Goal: Task Accomplishment & Management: Complete application form

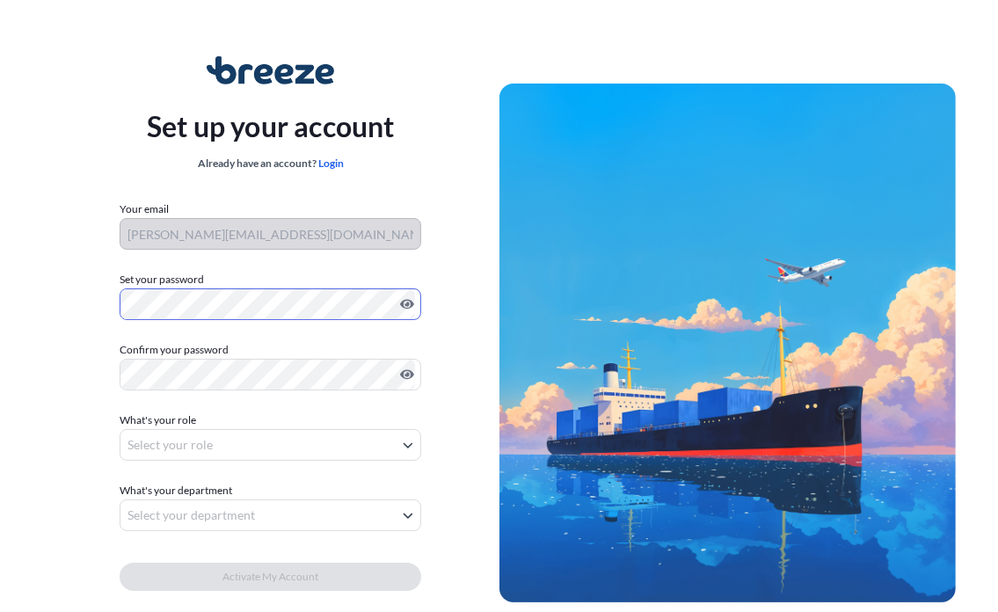
click at [109, 371] on div "Set up your account Already have an account? Login Your email [PERSON_NAME][EMA…" at bounding box center [270, 343] width 457 height 644
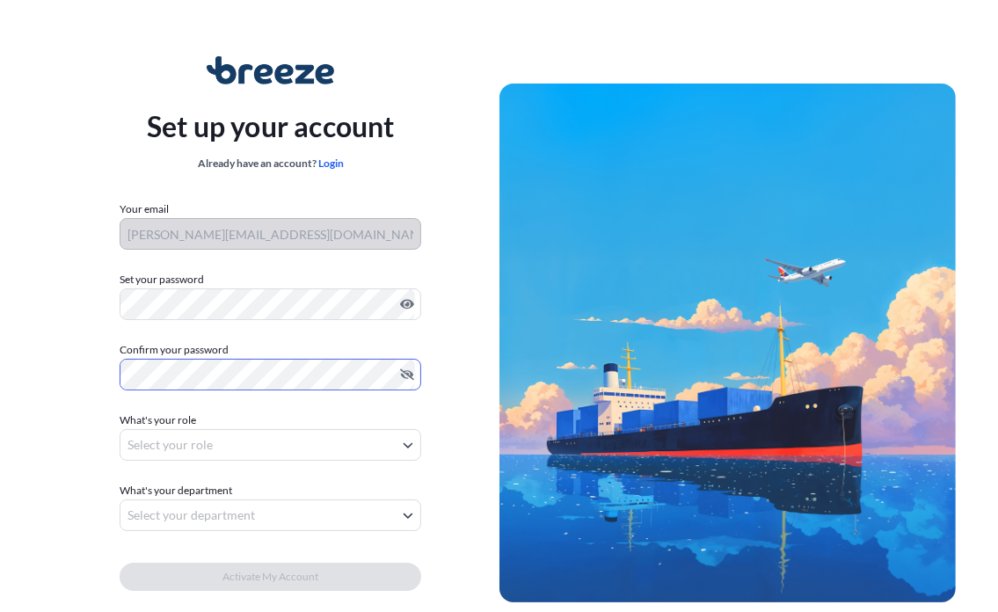
click at [0, 399] on div "Set up your account Already have an account? Login Your email [PERSON_NAME][EMA…" at bounding box center [499, 351] width 998 height 703
click at [260, 410] on form "Your email [PERSON_NAME][EMAIL_ADDRESS][DOMAIN_NAME] Set your password Must inc…" at bounding box center [271, 414] width 302 height 429
click at [274, 442] on body "Set up your account Already have an account? Login Your email [PERSON_NAME][EMA…" at bounding box center [499, 351] width 998 height 703
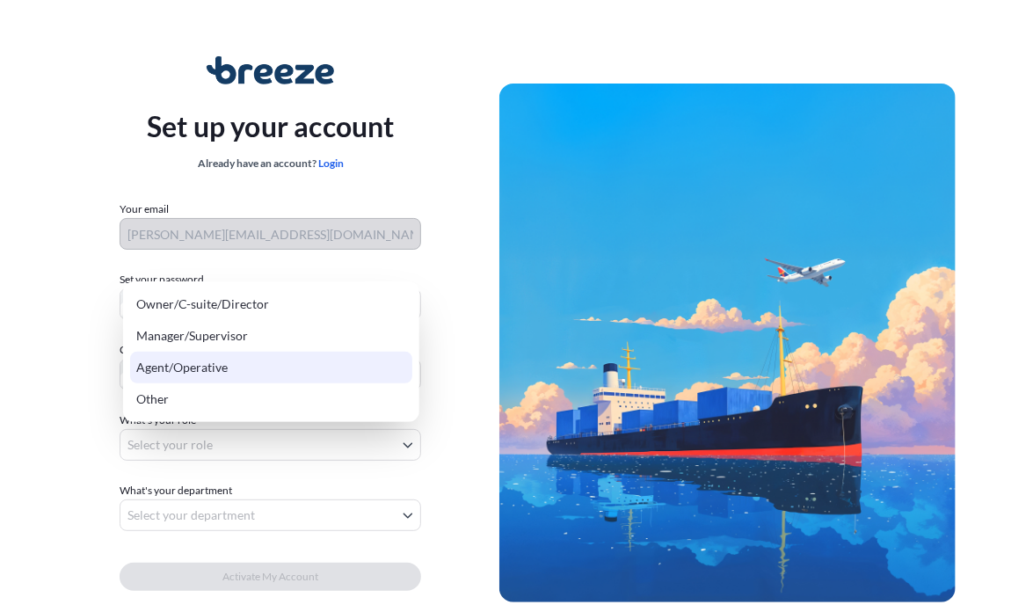
click at [224, 352] on div "Agent/Operative" at bounding box center [271, 368] width 282 height 32
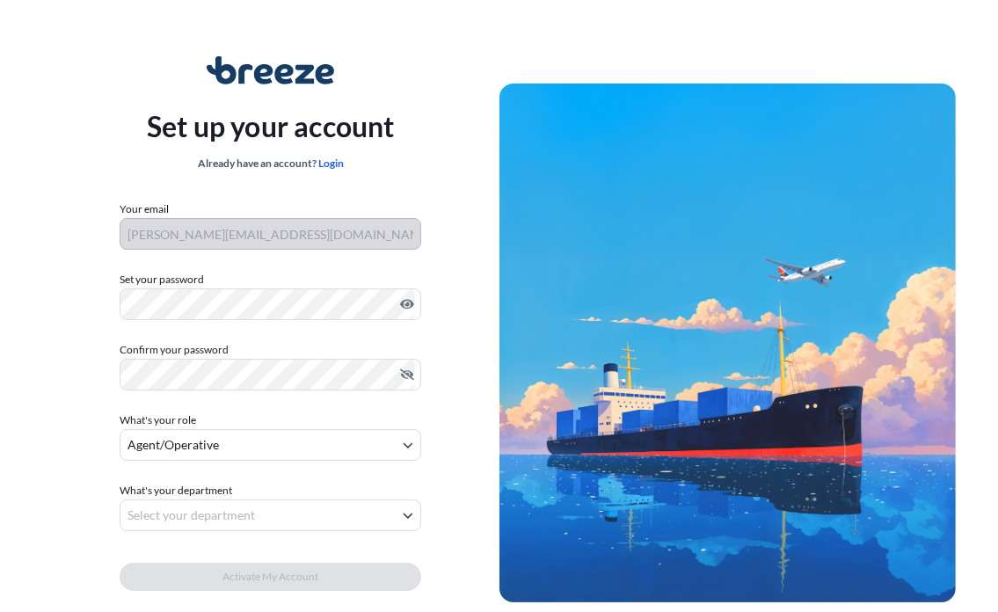
click at [215, 462] on form "Your email [PERSON_NAME][EMAIL_ADDRESS][DOMAIN_NAME] Set your password Must inc…" at bounding box center [271, 414] width 302 height 429
click at [220, 446] on body "Set up your account Already have an account? Login Your email [PERSON_NAME][EMA…" at bounding box center [499, 351] width 998 height 703
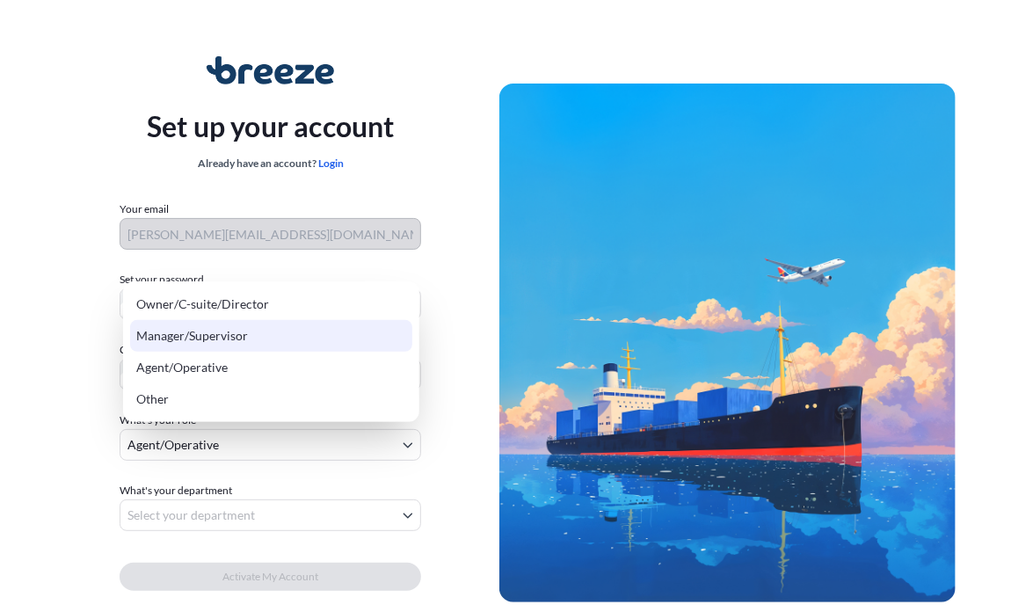
click at [201, 339] on div "Manager/Supervisor" at bounding box center [271, 336] width 282 height 32
select select "manager/supervisor"
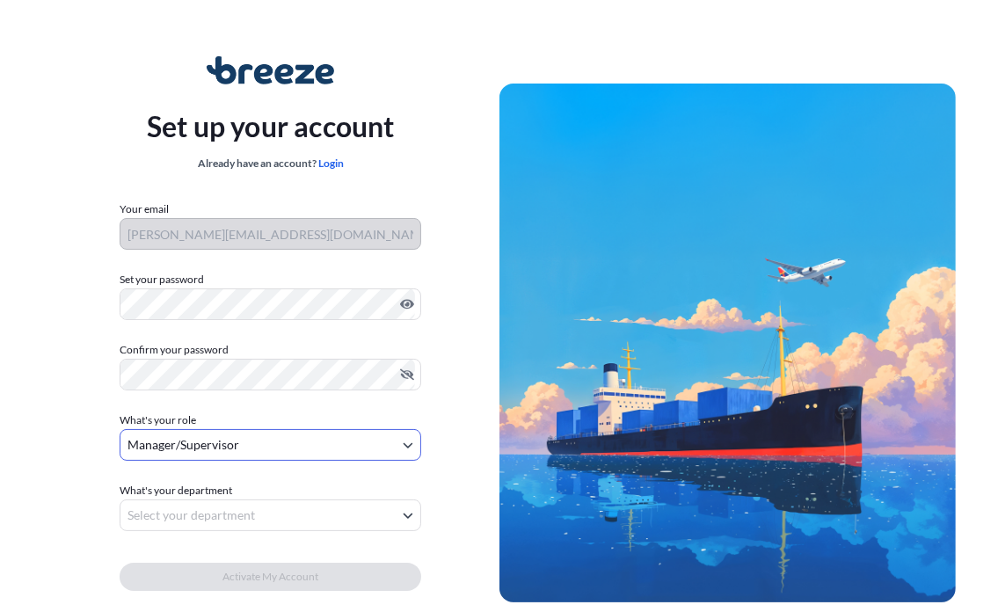
click at [184, 520] on body "Set up your account Already have an account? Login Your email [PERSON_NAME][EMA…" at bounding box center [499, 351] width 998 height 703
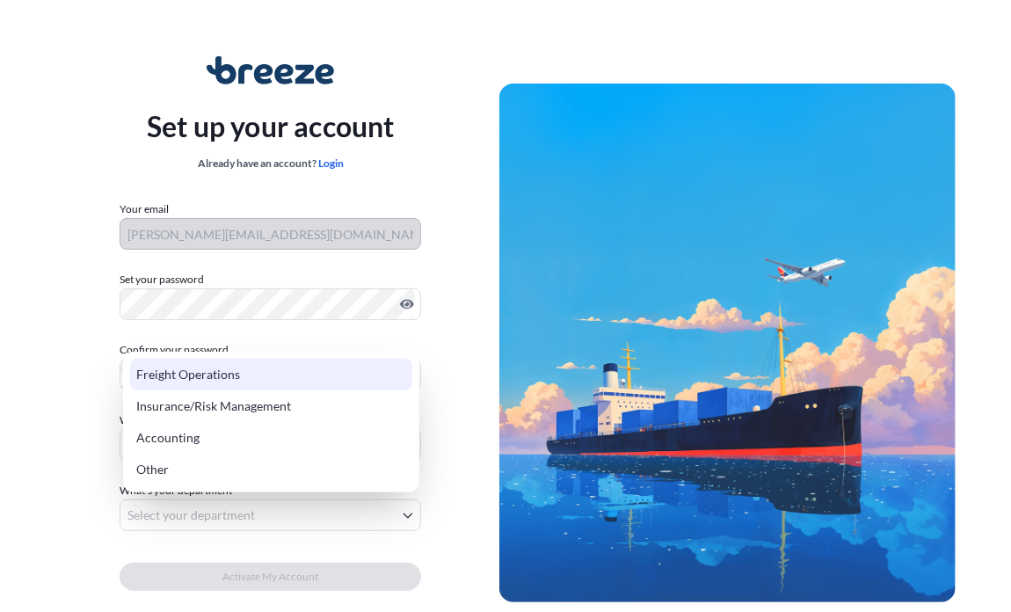
click at [206, 375] on div "Freight Operations" at bounding box center [271, 375] width 282 height 32
select select "freight operations"
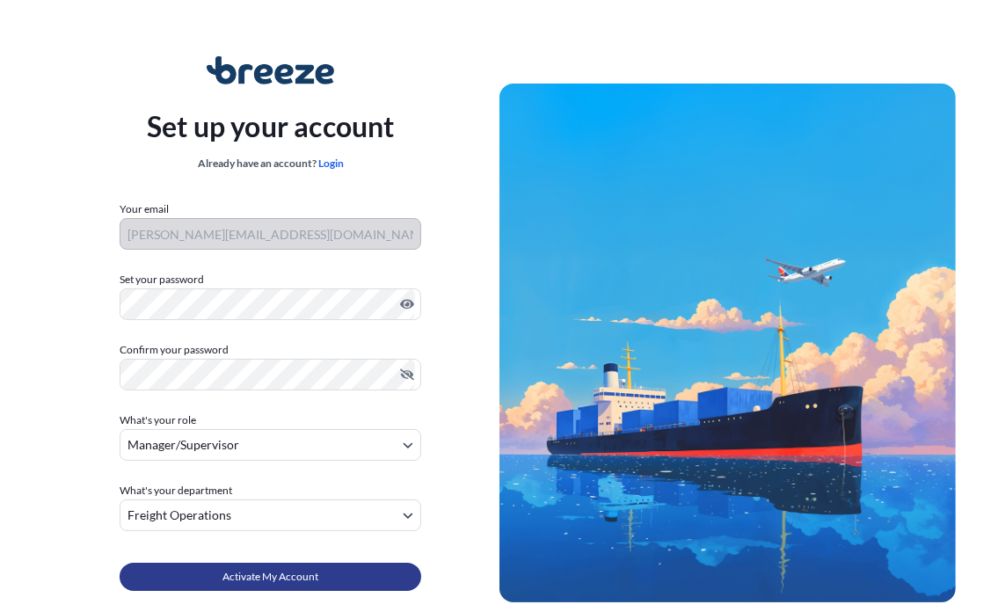
click at [264, 582] on span "Activate My Account" at bounding box center [270, 577] width 96 height 18
